Goal: Check status: Check status

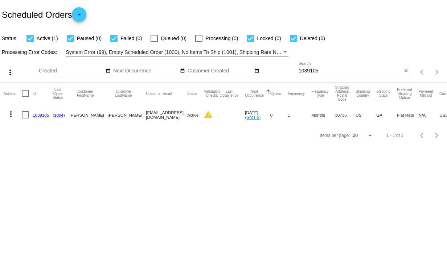
click at [337, 70] on input "1039105" at bounding box center [350, 71] width 104 height 6
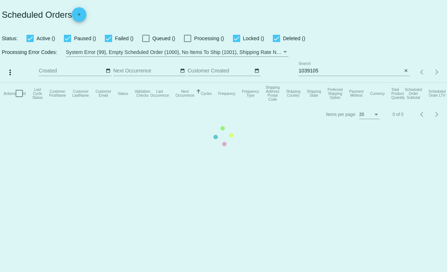
click at [406, 83] on mat-table "Actions Id Last Cycle Status Customer FirstName Customer LastName Customer Emai…" at bounding box center [223, 94] width 447 height 22
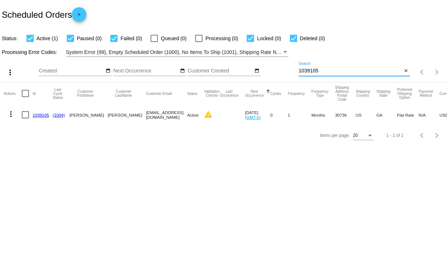
drag, startPoint x: 337, startPoint y: 70, endPoint x: 283, endPoint y: 76, distance: 53.7
click at [288, 73] on div "more_vert Oct Jan Feb Mar Apr 1" at bounding box center [223, 70] width 447 height 26
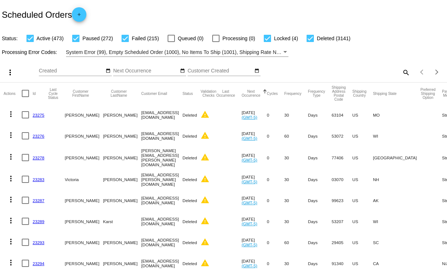
click at [401, 70] on mat-icon "search" at bounding box center [405, 72] width 9 height 11
click at [328, 69] on input "Search" at bounding box center [353, 71] width 111 height 6
type input "heidishahn@gmail.com"
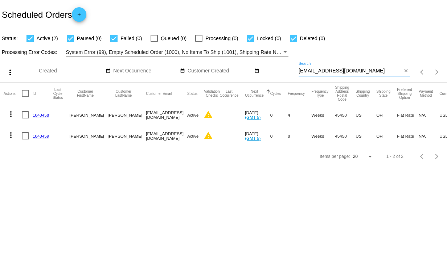
click at [43, 116] on link "1040458" at bounding box center [41, 115] width 16 height 5
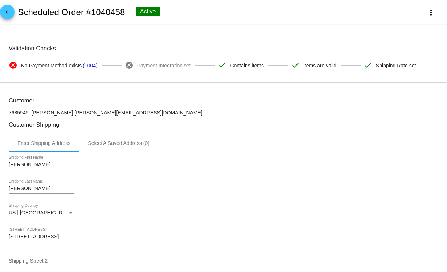
click at [8, 13] on mat-icon "arrow_back" at bounding box center [7, 13] width 9 height 9
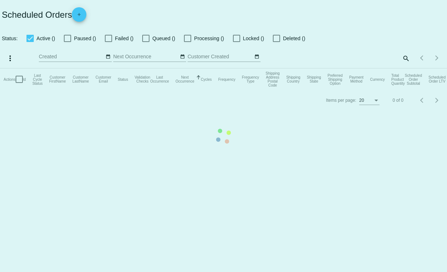
checkbox input "true"
